Goal: Transaction & Acquisition: Purchase product/service

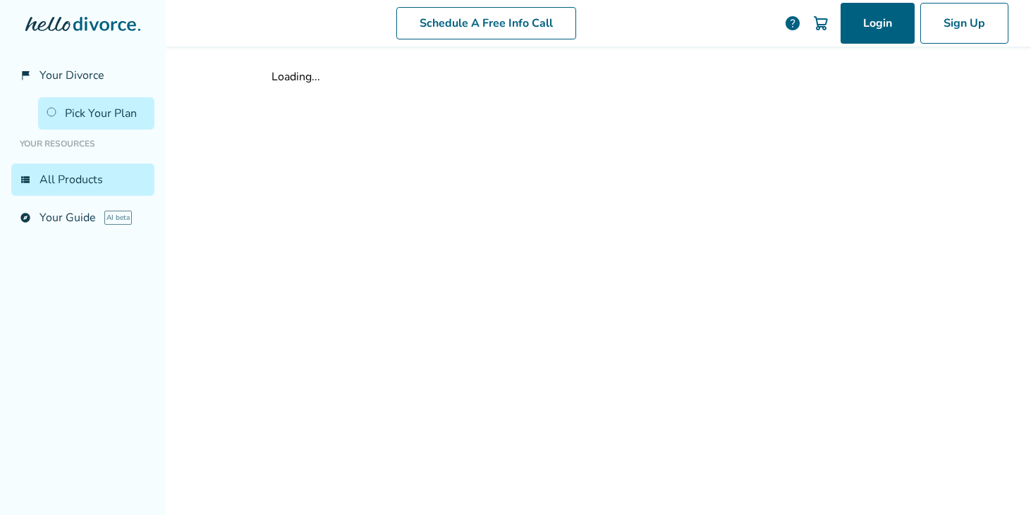
click at [90, 115] on link "Pick Your Plan" at bounding box center [96, 113] width 116 height 32
click at [52, 111] on link "Pick Your Plan" at bounding box center [96, 113] width 116 height 32
